Goal: Task Accomplishment & Management: Complete application form

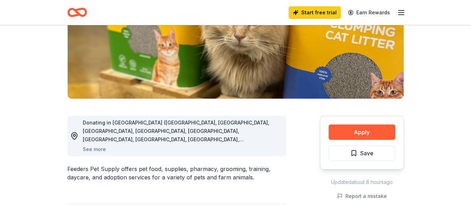
scroll to position [115, 0]
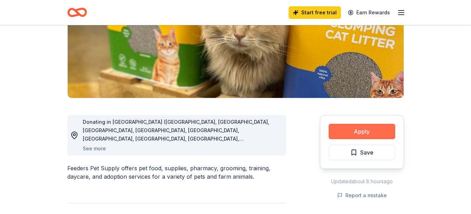
click at [369, 130] on button "Apply" at bounding box center [361, 131] width 67 height 15
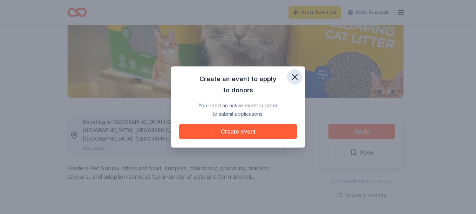
click at [293, 74] on icon "button" at bounding box center [295, 77] width 10 height 10
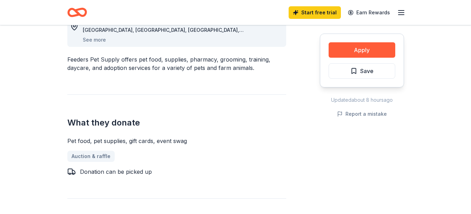
scroll to position [219, 0]
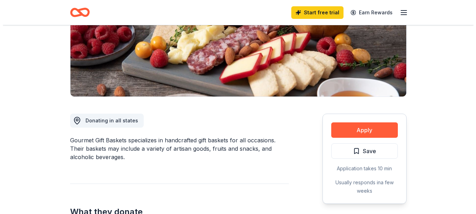
scroll to position [134, 0]
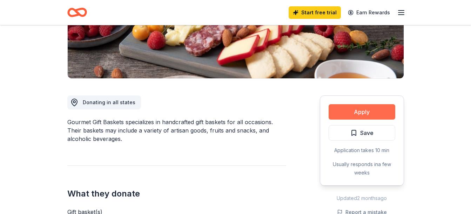
click at [379, 113] on button "Apply" at bounding box center [361, 111] width 67 height 15
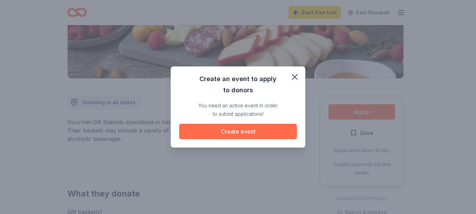
click at [244, 137] on button "Create event" at bounding box center [238, 131] width 118 height 15
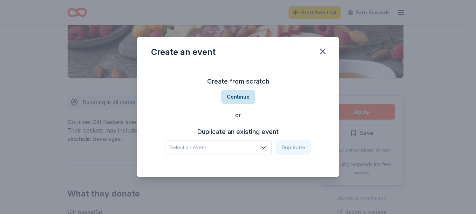
click at [243, 103] on button "Continue" at bounding box center [238, 97] width 34 height 14
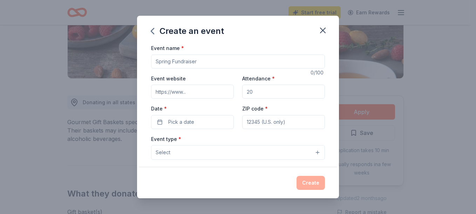
click at [197, 61] on input "Event name *" at bounding box center [238, 62] width 174 height 14
type input "senior [PERSON_NAME]"
click at [187, 93] on input "Event website" at bounding box center [192, 92] width 83 height 14
type input "www.new4ucorp.org"
click at [269, 94] on input "Attendance *" at bounding box center [283, 92] width 83 height 14
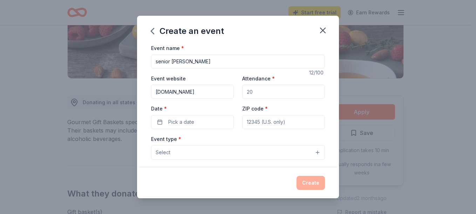
click at [269, 94] on input "Attendance *" at bounding box center [283, 92] width 83 height 14
type input "5"
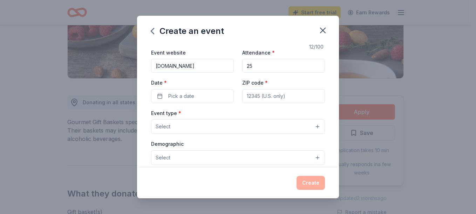
scroll to position [36, 0]
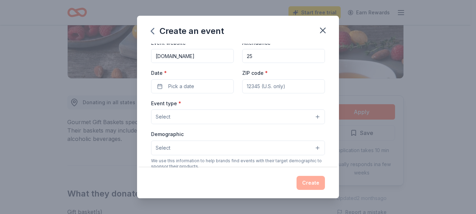
type input "25"
click at [259, 89] on input "ZIP code *" at bounding box center [283, 87] width 83 height 14
type input "27604"
type input "3905 summer place raleigh nc 27604"
click at [314, 117] on button "Select" at bounding box center [238, 117] width 174 height 15
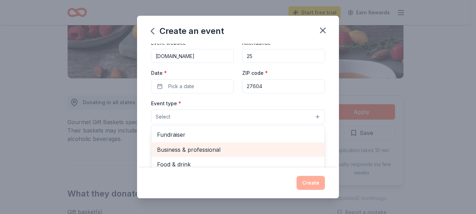
click at [216, 151] on span "Business & professional" at bounding box center [238, 149] width 162 height 9
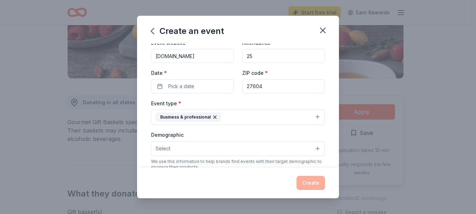
click at [315, 150] on button "Select" at bounding box center [238, 149] width 174 height 15
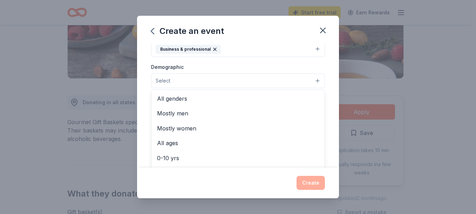
scroll to position [105, 0]
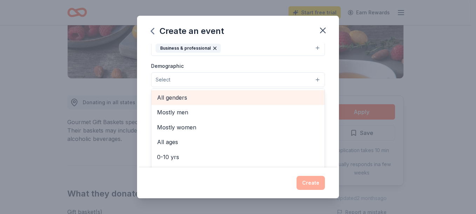
click at [194, 96] on span "All genders" at bounding box center [238, 97] width 162 height 9
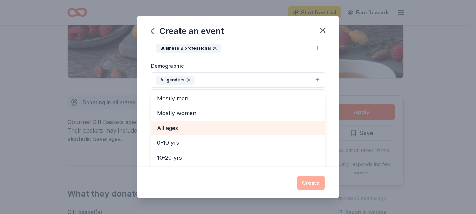
click at [183, 133] on span "All ages" at bounding box center [238, 128] width 162 height 9
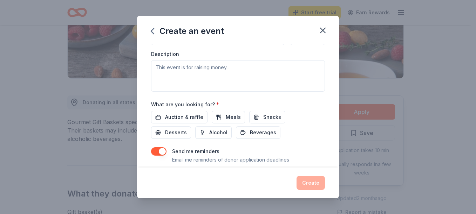
scroll to position [193, 0]
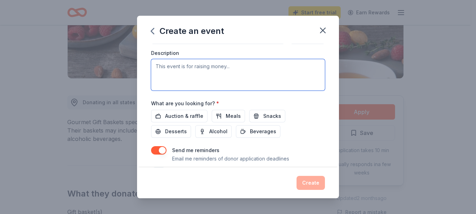
click at [187, 70] on textarea at bounding box center [238, 75] width 174 height 32
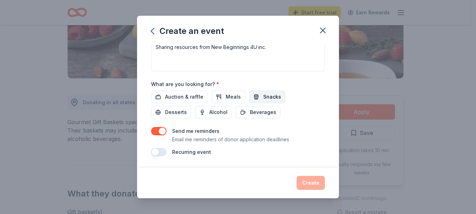
click at [271, 95] on span "Snacks" at bounding box center [272, 97] width 18 height 8
click at [194, 99] on span "Auction & raffle" at bounding box center [184, 97] width 38 height 8
click at [268, 96] on span "Snacks" at bounding box center [272, 97] width 18 height 8
click at [324, 141] on div "Event name * senior alhoa 12 /100 Event website www.new4ucorp.org Attendance * …" at bounding box center [238, 106] width 202 height 124
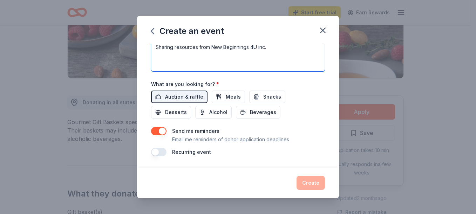
click at [289, 50] on textarea "Sharing resources from New Beginnings 4U inc." at bounding box center [238, 56] width 174 height 32
click at [265, 55] on textarea "Sharing resources from New Beginnings 4U inc. to the senior community what reso…" at bounding box center [238, 56] width 174 height 32
type textarea "Sharing resources from New Beginnings 4U inc. to the senior community what reso…"
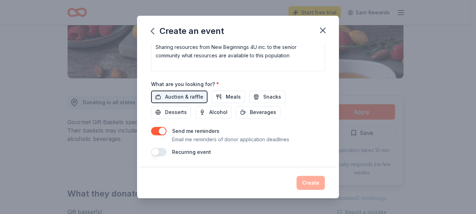
click at [310, 185] on div "Create" at bounding box center [238, 183] width 174 height 14
click at [280, 96] on button "Snacks" at bounding box center [267, 97] width 36 height 13
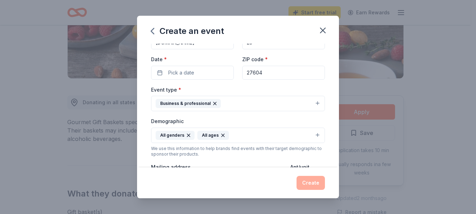
scroll to position [0, 0]
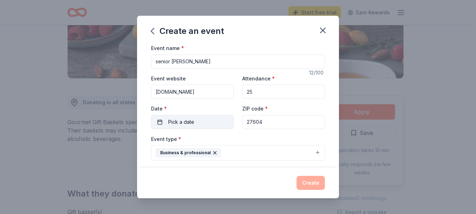
click at [189, 127] on button "Pick a date" at bounding box center [192, 122] width 83 height 14
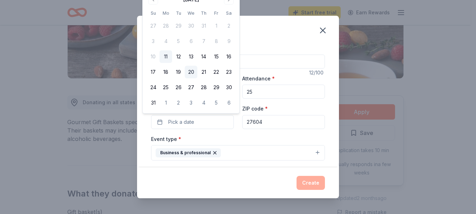
click at [195, 70] on button "20" at bounding box center [191, 72] width 13 height 13
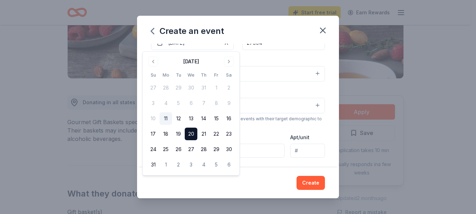
scroll to position [97, 0]
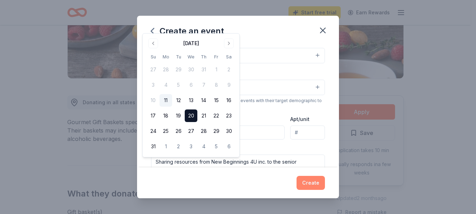
click at [318, 189] on button "Create" at bounding box center [310, 183] width 28 height 14
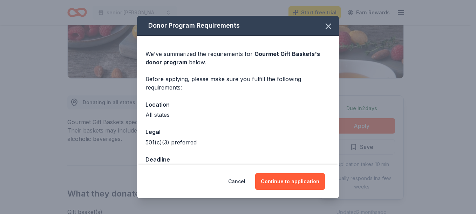
scroll to position [19, 0]
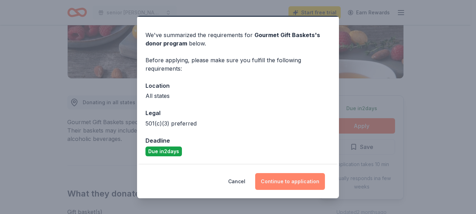
click at [301, 183] on button "Continue to application" at bounding box center [290, 181] width 70 height 17
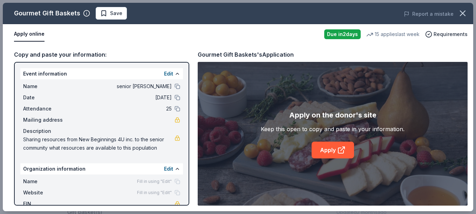
scroll to position [31, 0]
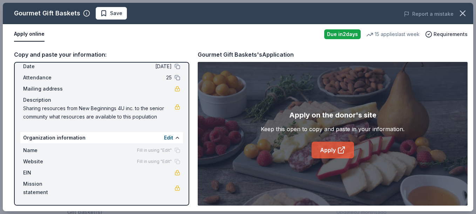
click at [334, 150] on link "Apply" at bounding box center [333, 150] width 42 height 17
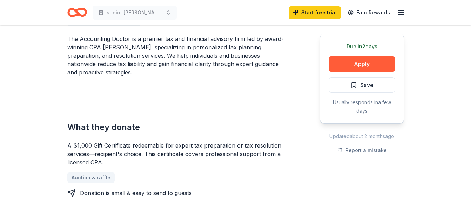
scroll to position [226, 0]
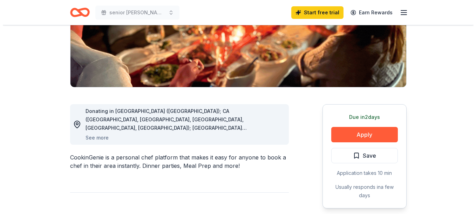
scroll to position [128, 0]
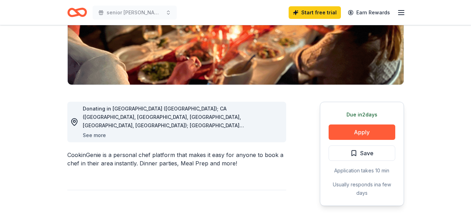
click at [94, 138] on button "See more" at bounding box center [94, 135] width 23 height 8
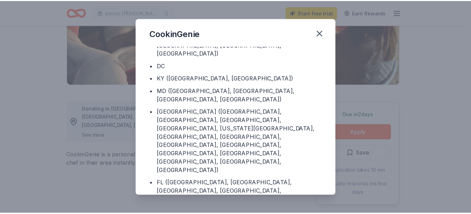
scroll to position [111, 0]
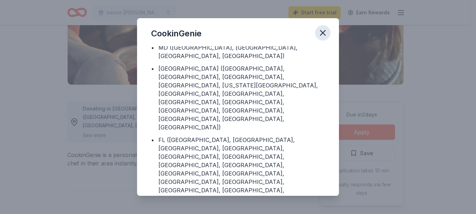
click at [325, 30] on icon "button" at bounding box center [323, 33] width 10 height 10
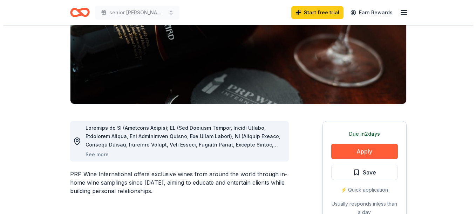
scroll to position [118, 0]
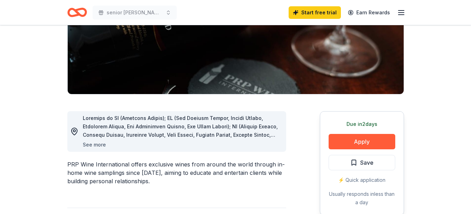
click at [100, 148] on button "See more" at bounding box center [94, 145] width 23 height 8
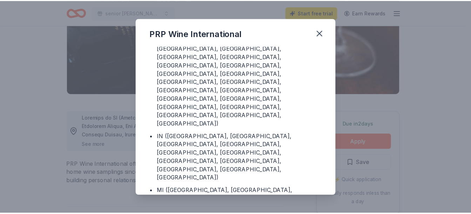
scroll to position [203, 0]
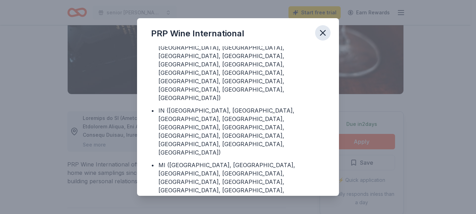
click at [325, 33] on icon "button" at bounding box center [323, 33] width 10 height 10
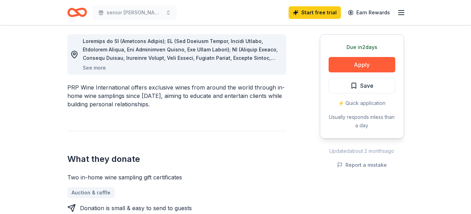
scroll to position [191, 0]
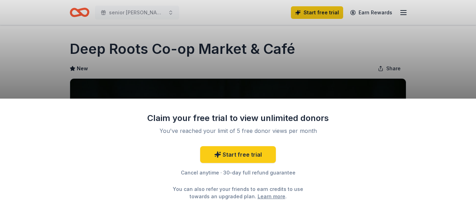
click at [450, 58] on div "Claim your free trial to view unlimited donors You've reached your limit of 5 f…" at bounding box center [238, 107] width 476 height 214
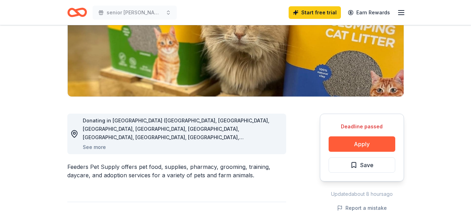
scroll to position [117, 0]
